Goal: Check status

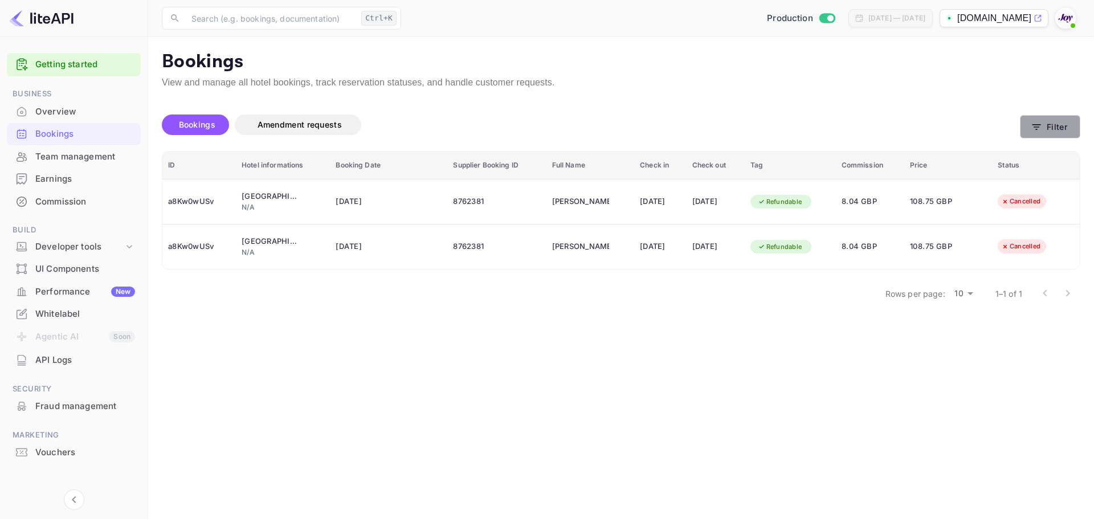
click at [1052, 131] on button "Filter" at bounding box center [1050, 126] width 60 height 23
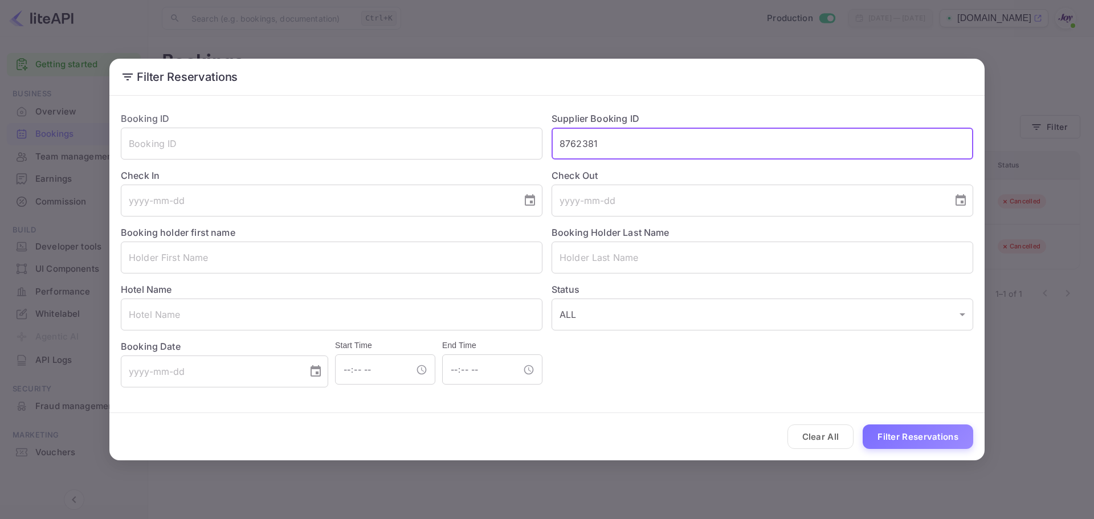
drag, startPoint x: 692, startPoint y: 147, endPoint x: 397, endPoint y: 116, distance: 296.9
click at [398, 111] on div "Booking ID ​ Supplier Booking ID 8762381 ​ Check In ​ Check Out ​ Booking holde…" at bounding box center [543, 245] width 862 height 285
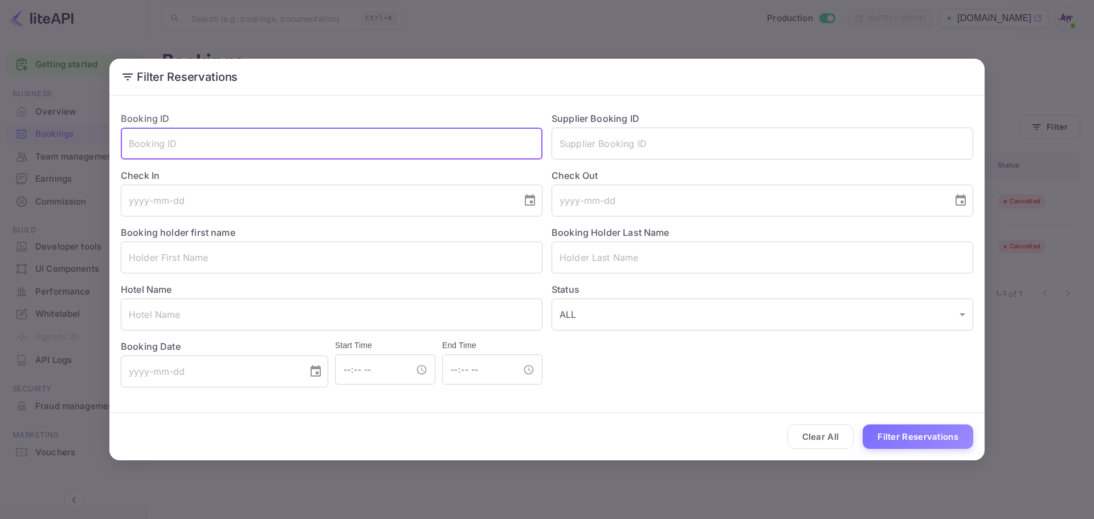
paste input "383846E019184"
type input "383846E019184"
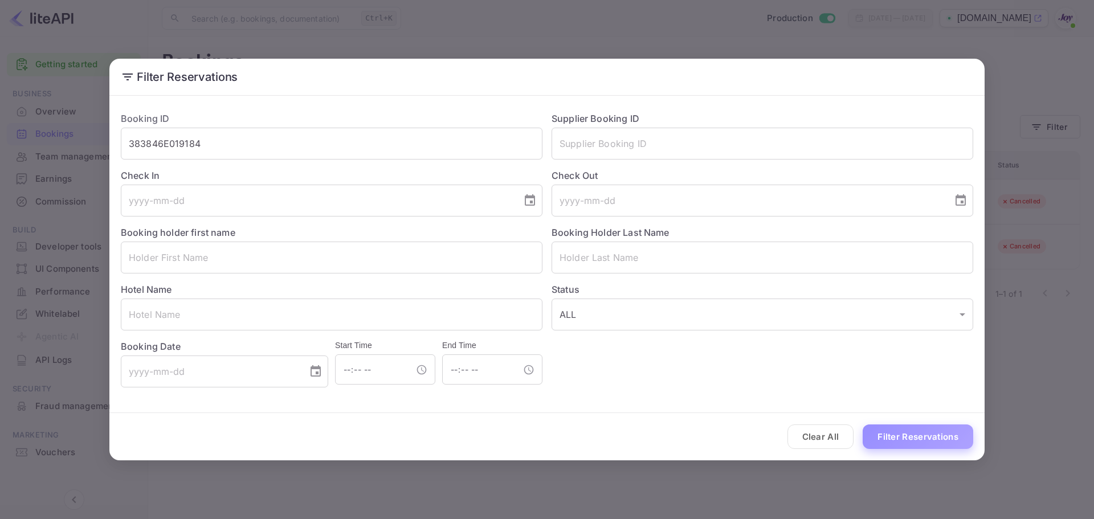
click at [961, 437] on button "Filter Reservations" at bounding box center [918, 437] width 111 height 25
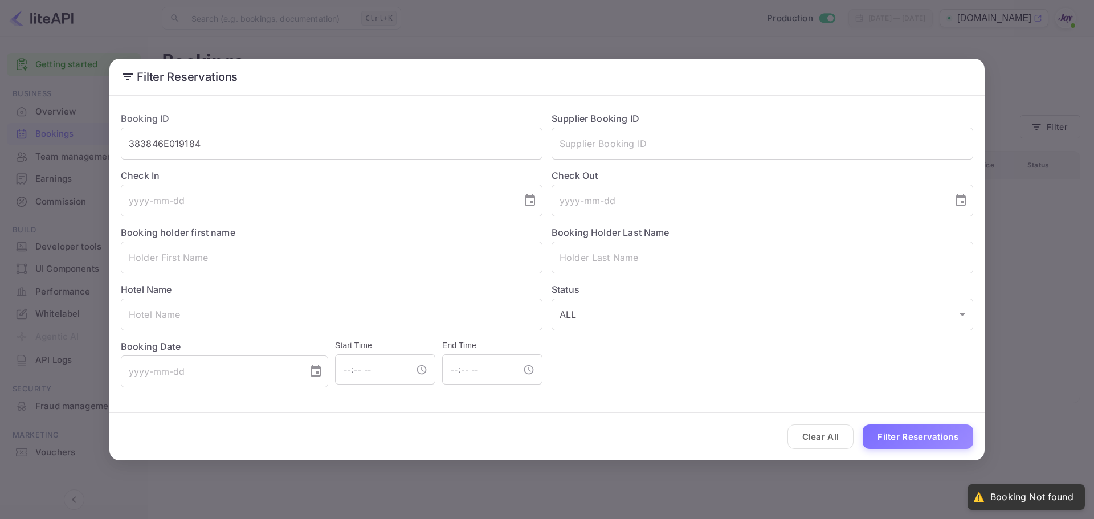
drag, startPoint x: 219, startPoint y: 146, endPoint x: 105, endPoint y: 124, distance: 116.1
click at [105, 124] on div "Filter Reservations Booking ID 383846E019184 ​ Supplier Booking ID ​ Check In ​…" at bounding box center [547, 259] width 1094 height 519
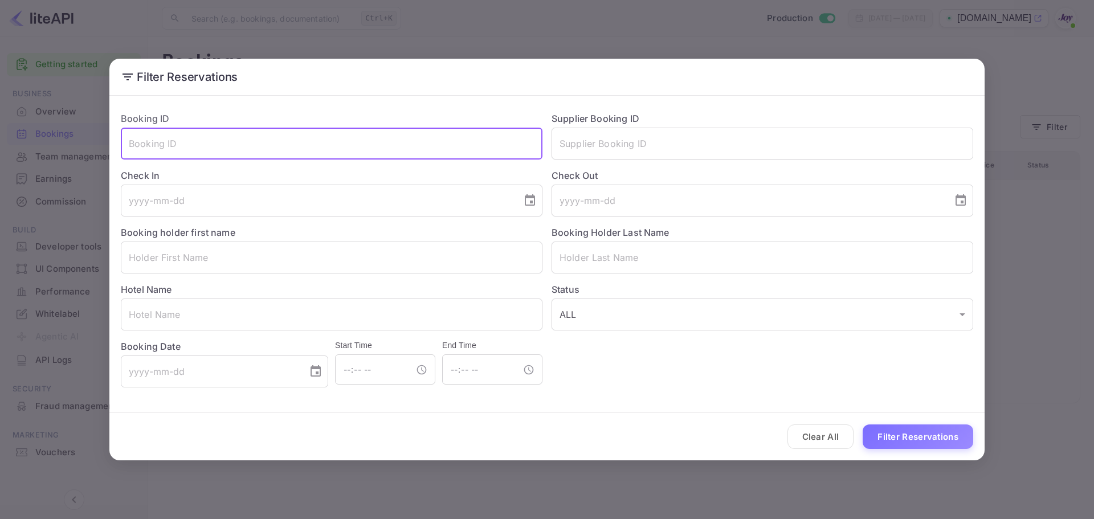
click at [248, 141] on input "text" at bounding box center [332, 144] width 422 height 32
paste input "887299986"
type input "887299986"
click at [937, 437] on button "Filter Reservations" at bounding box center [918, 437] width 111 height 25
drag, startPoint x: 200, startPoint y: 127, endPoint x: -70, endPoint y: 118, distance: 269.7
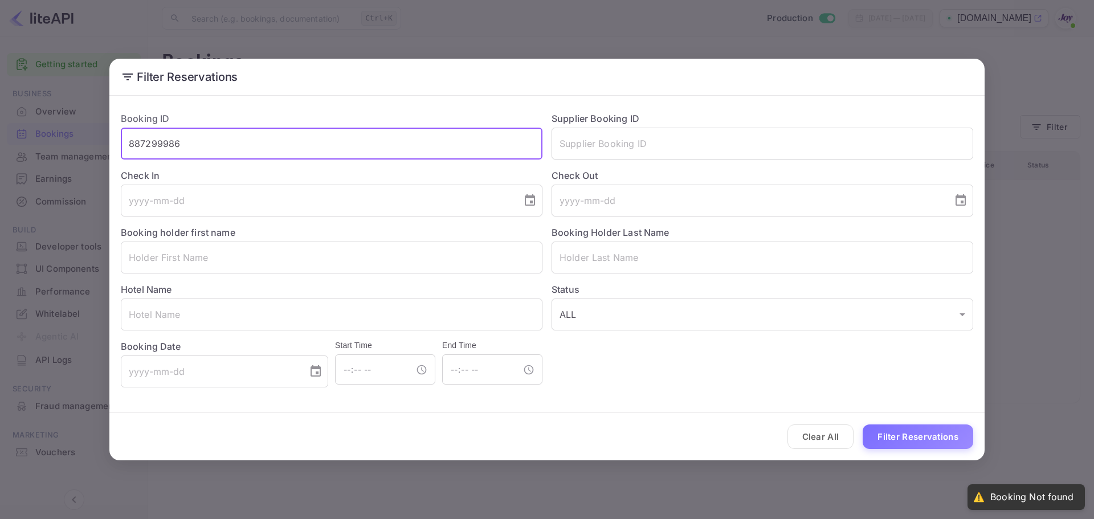
click at [0, 118] on html "Getting started Business Overview Bookings Team management Earnings Commission …" at bounding box center [547, 259] width 1094 height 519
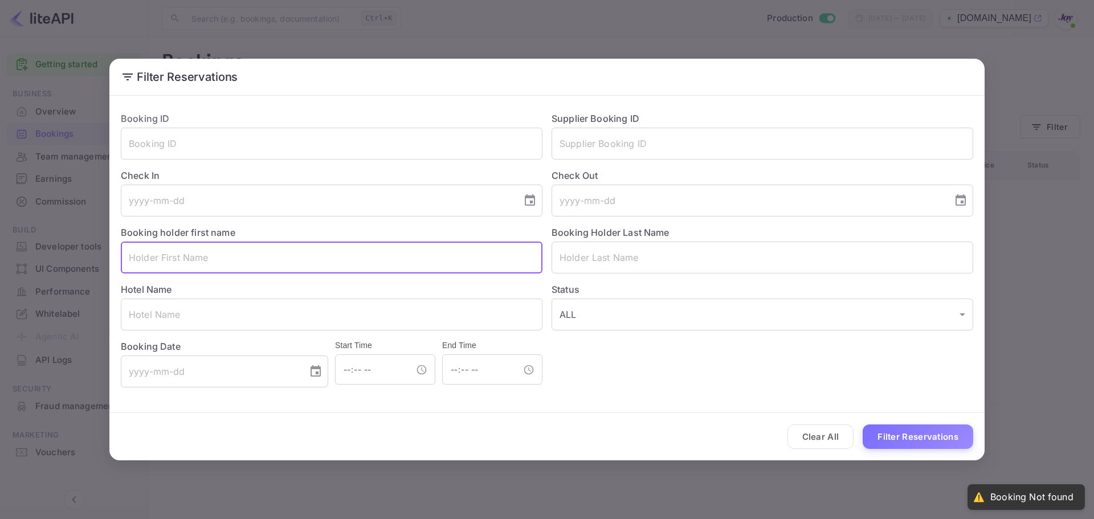
click at [212, 263] on input "text" at bounding box center [332, 258] width 422 height 32
type input "[PERSON_NAME]"
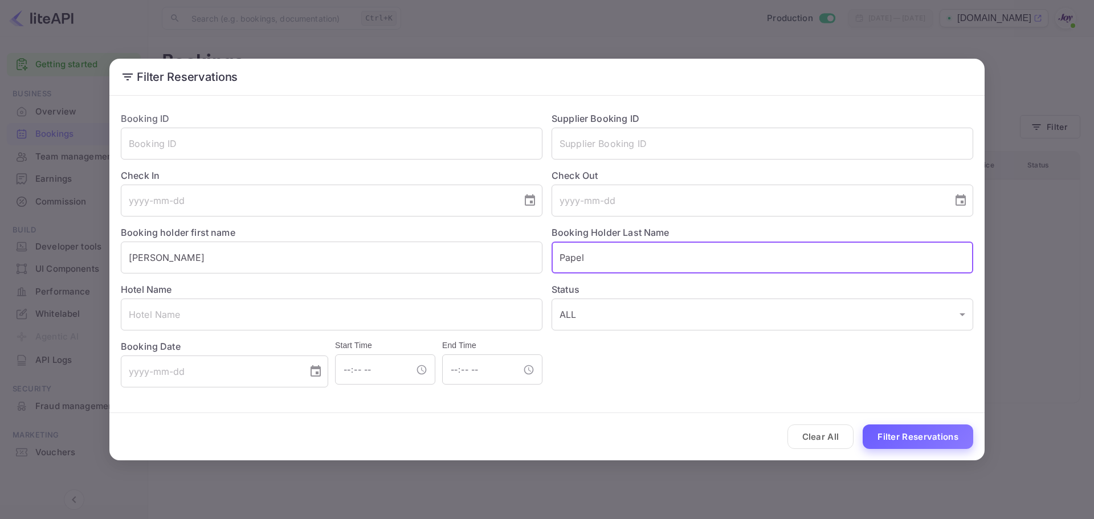
type input "Papel"
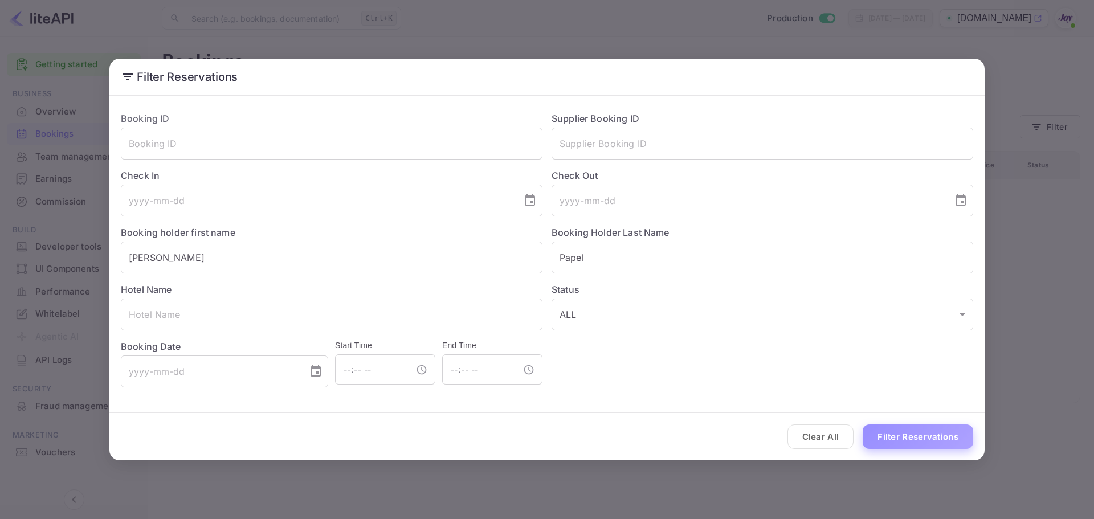
click at [879, 428] on button "Filter Reservations" at bounding box center [918, 437] width 111 height 25
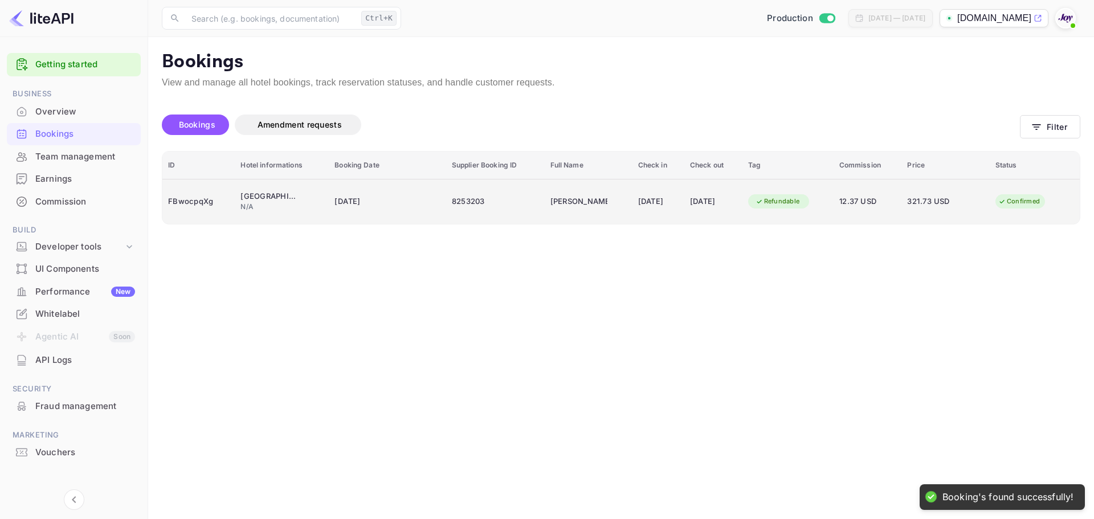
click at [219, 209] on div "FBwocpqXg" at bounding box center [198, 202] width 61 height 18
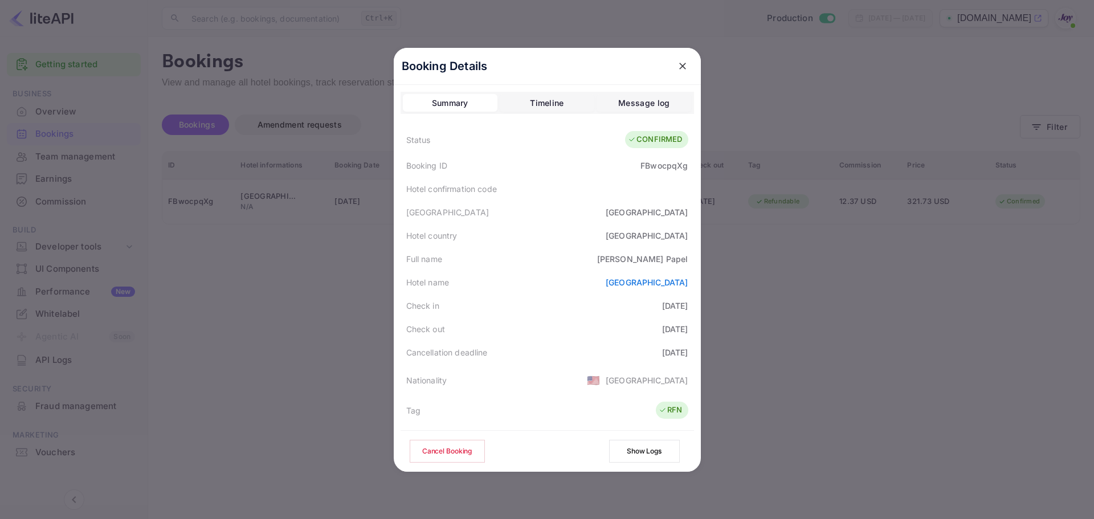
scroll to position [253, 0]
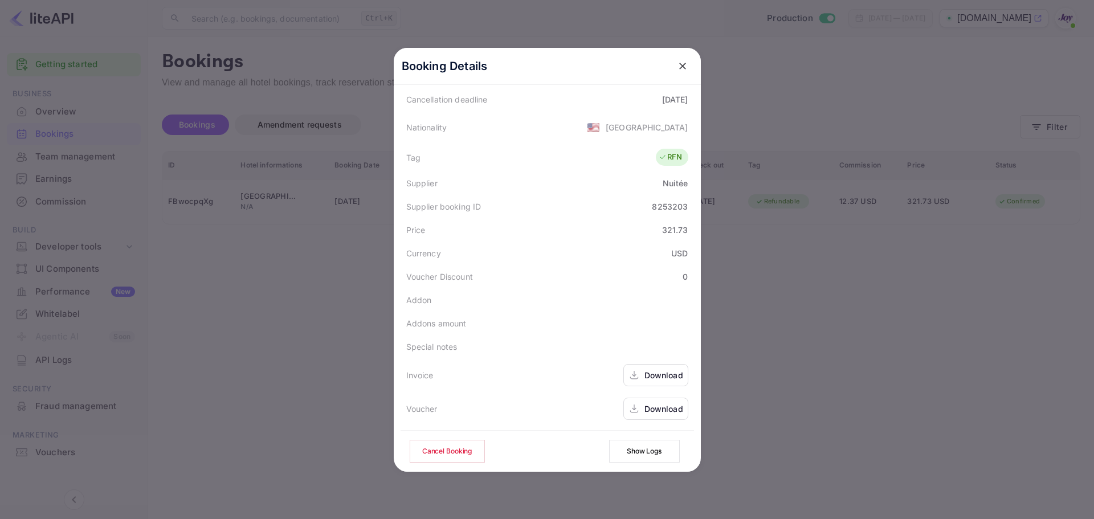
click at [652, 404] on div "Download" at bounding box center [664, 409] width 39 height 12
click at [654, 376] on div "Download" at bounding box center [664, 375] width 39 height 12
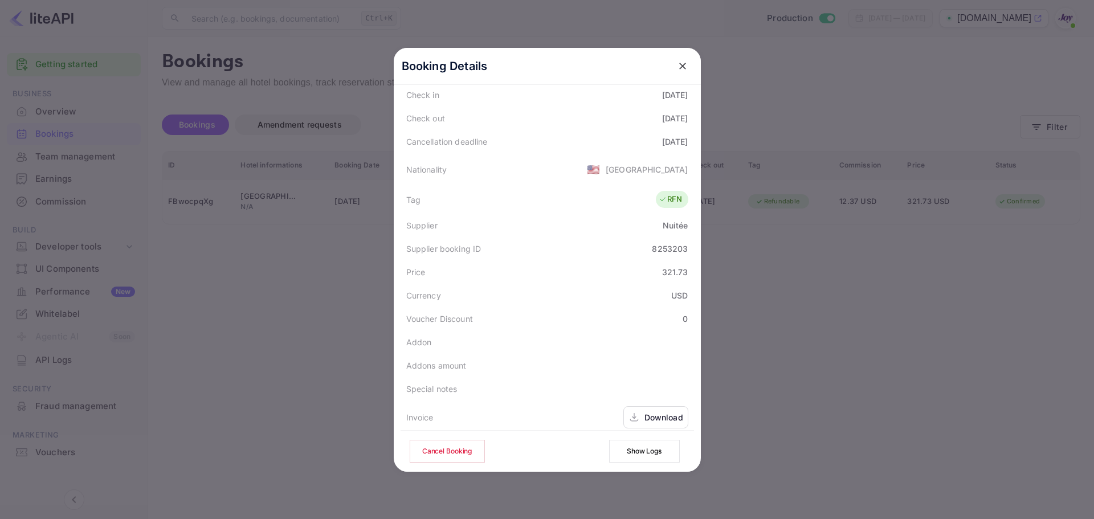
scroll to position [228, 0]
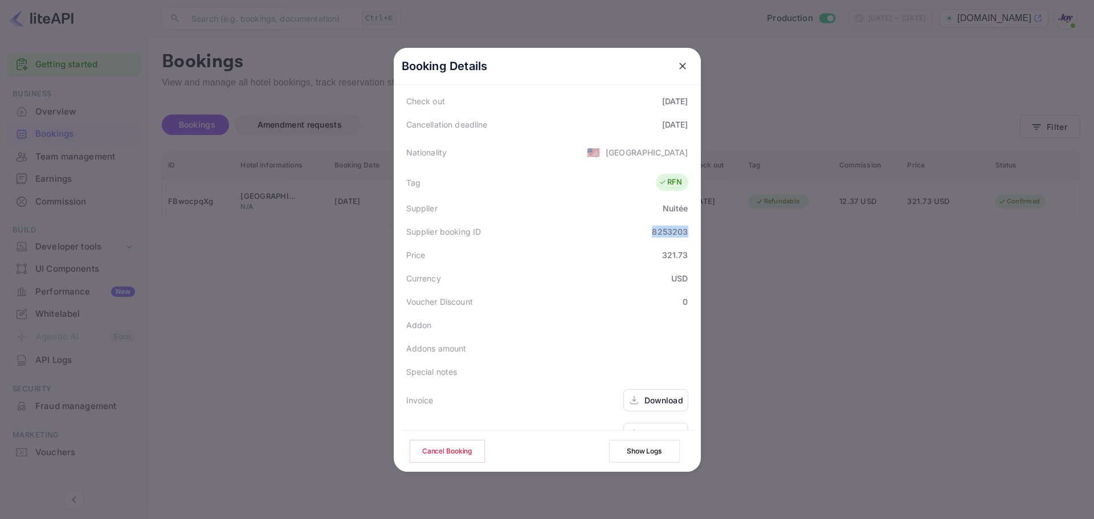
drag, startPoint x: 646, startPoint y: 233, endPoint x: 720, endPoint y: 232, distance: 74.1
click at [719, 232] on div "Booking Details Summary Timeline Message log Status CONFIRMED Booking ID FBwocp…" at bounding box center [548, 259] width 344 height 519
copy div "8253203"
click at [677, 66] on icon "close" at bounding box center [682, 65] width 11 height 11
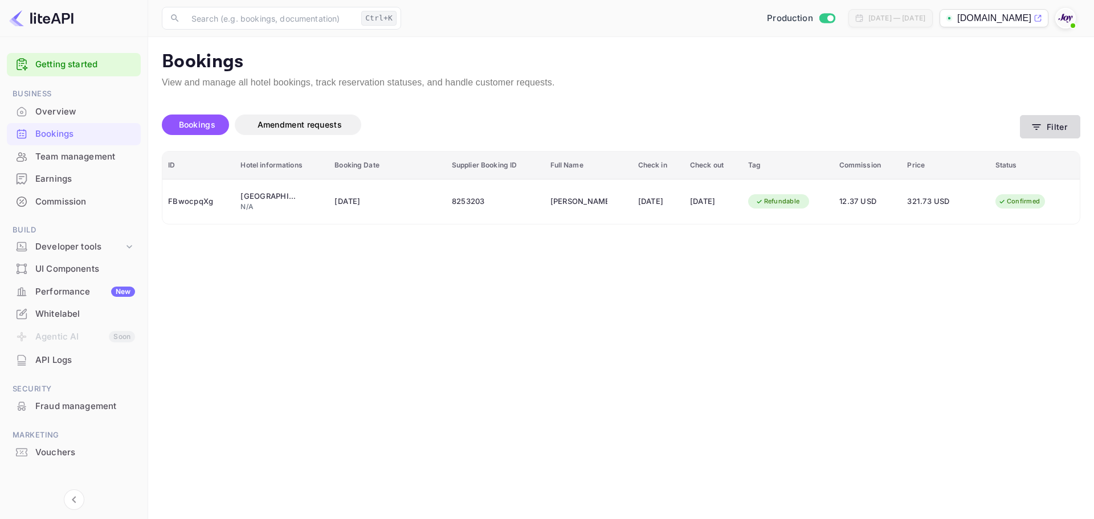
click at [1057, 124] on button "Filter" at bounding box center [1050, 126] width 60 height 23
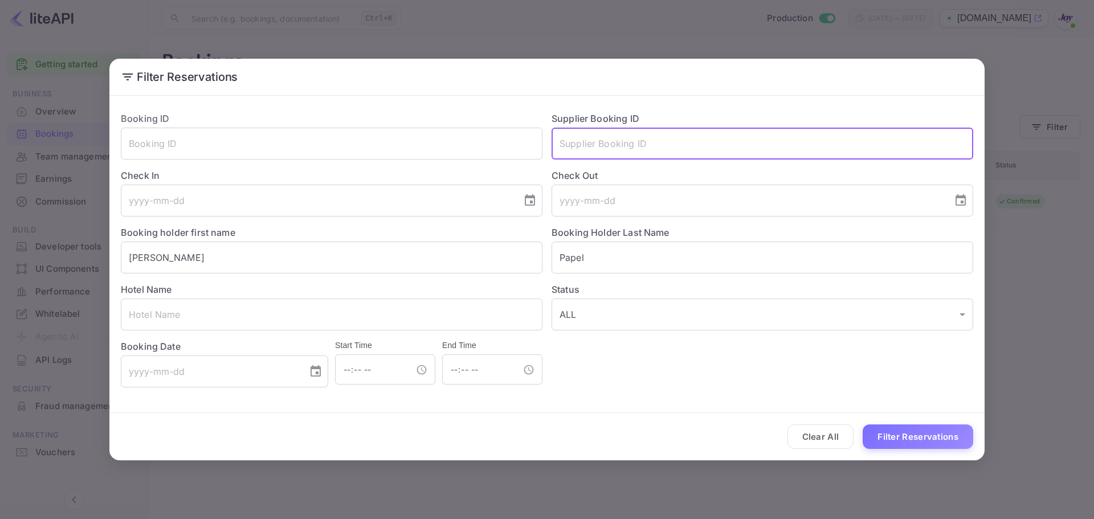
click at [655, 138] on input "text" at bounding box center [763, 144] width 422 height 32
paste input "8546549"
type input "8546549"
click at [891, 441] on button "Filter Reservations" at bounding box center [918, 437] width 111 height 25
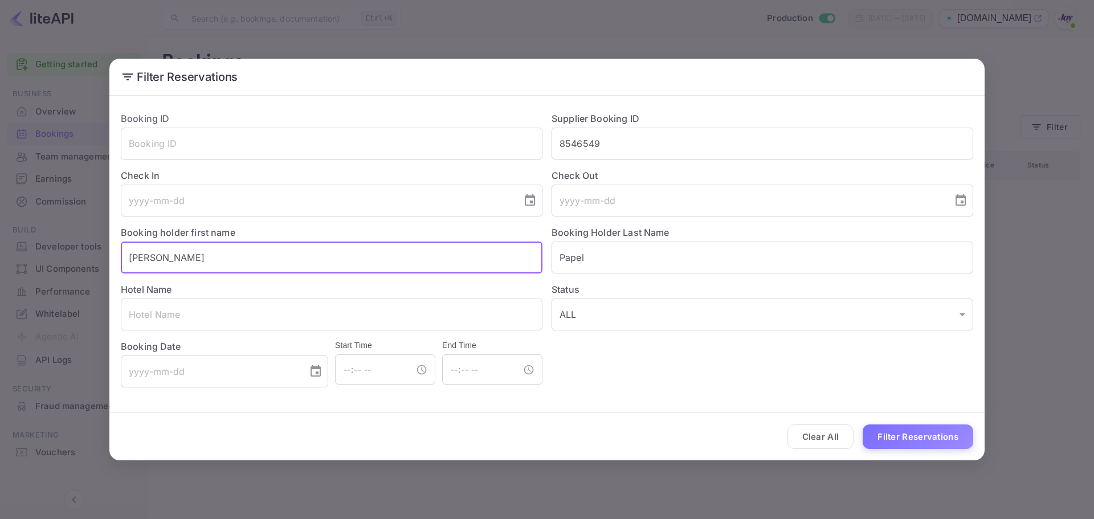
drag, startPoint x: 177, startPoint y: 242, endPoint x: 226, endPoint y: 276, distance: 59.6
click at [0, 225] on html "Getting started Business Overview Bookings Team management Earnings Commission …" at bounding box center [547, 259] width 1094 height 519
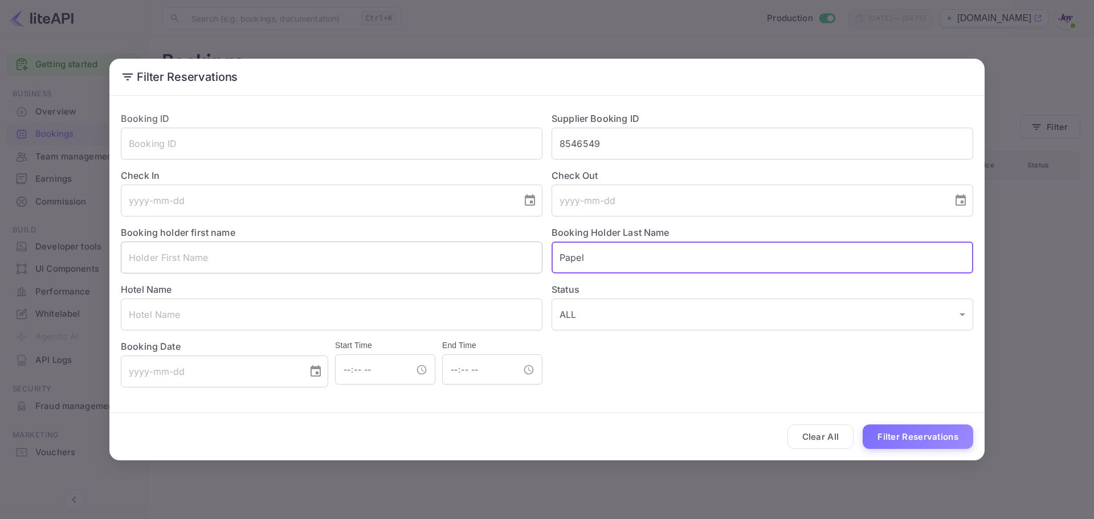
drag, startPoint x: 619, startPoint y: 260, endPoint x: 455, endPoint y: 254, distance: 163.7
click at [456, 253] on div "Booking ID ​ Supplier Booking ID 8546549 ​ Check In ​ Check Out ​ Booking holde…" at bounding box center [543, 245] width 862 height 285
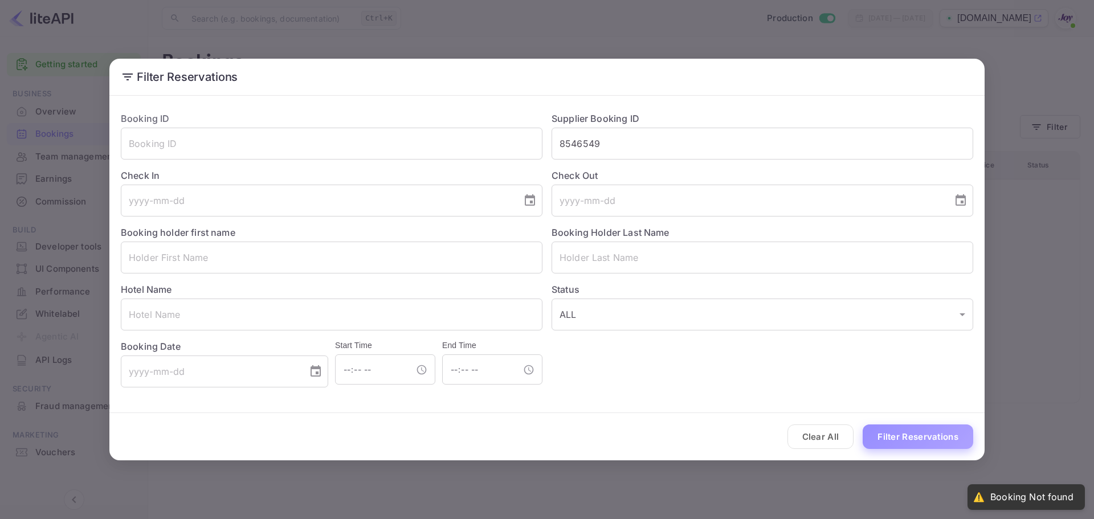
click at [933, 431] on button "Filter Reservations" at bounding box center [918, 437] width 111 height 25
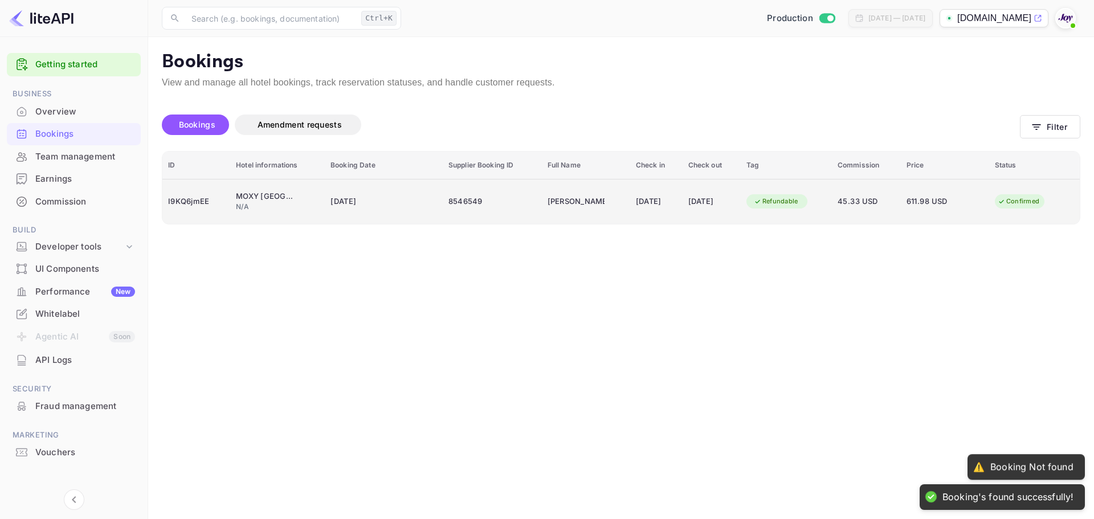
click at [284, 213] on td "MOXY [GEOGRAPHIC_DATA] Downtown N/A" at bounding box center [277, 201] width 95 height 45
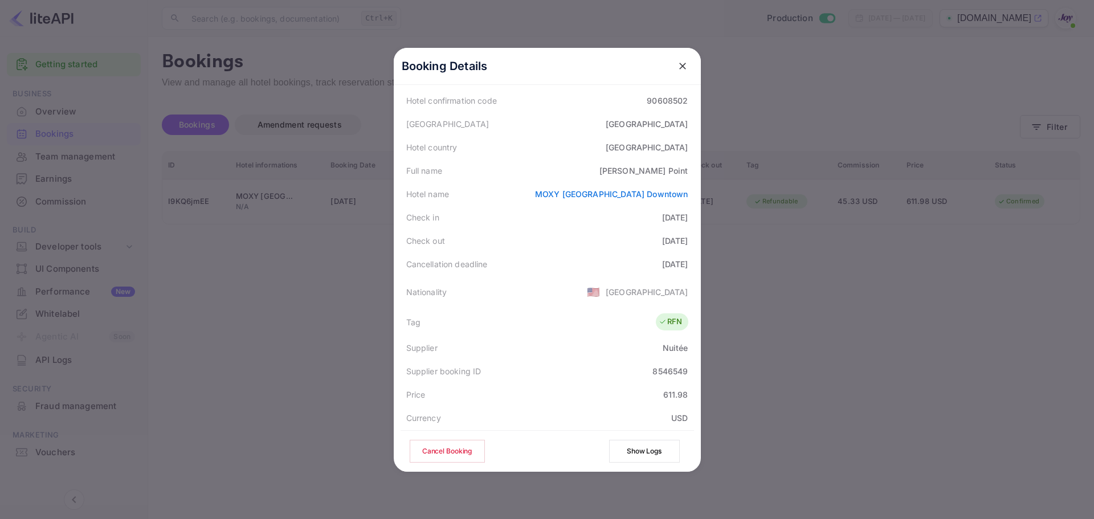
scroll to position [82, 0]
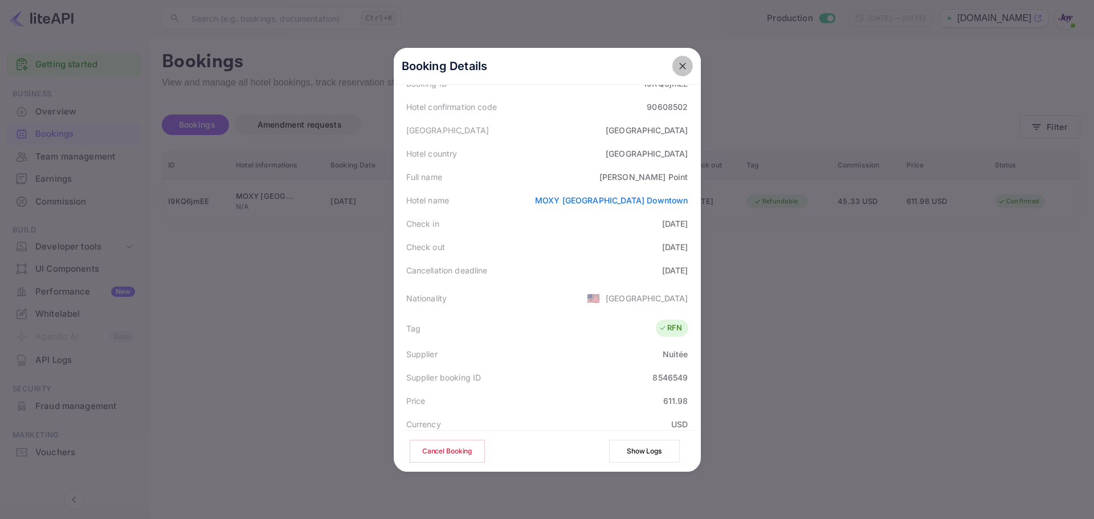
click at [673, 67] on button "close" at bounding box center [683, 66] width 21 height 21
